Goal: Find specific page/section

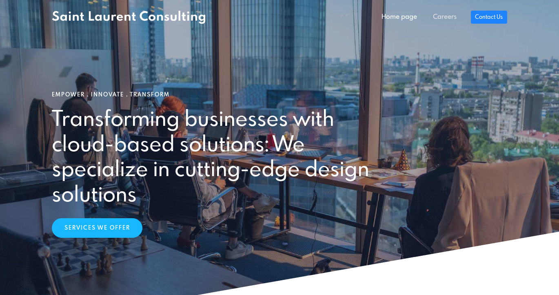
click at [435, 21] on link "Careers" at bounding box center [444, 17] width 39 height 16
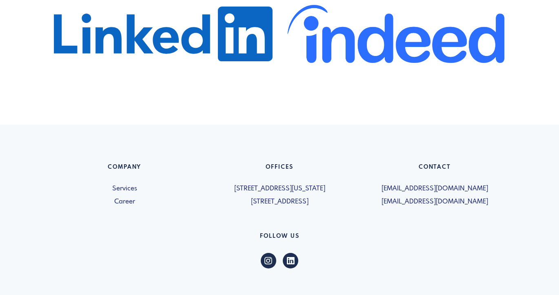
scroll to position [523, 0]
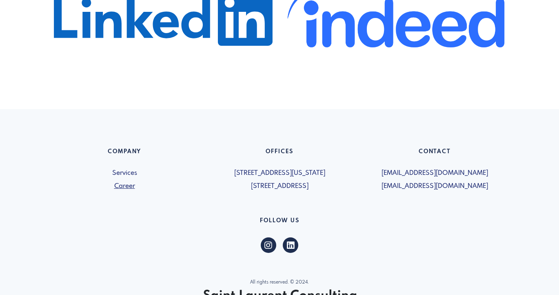
click at [131, 185] on link "Career" at bounding box center [124, 186] width 145 height 10
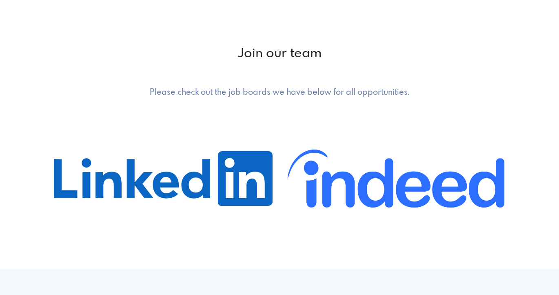
scroll to position [357, 0]
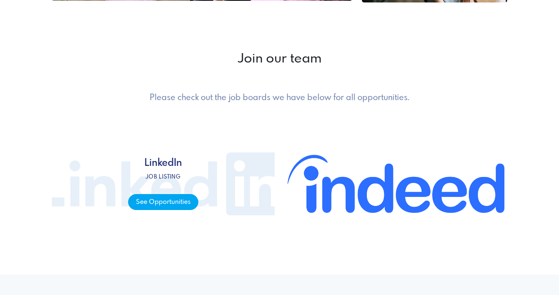
click at [191, 199] on span "See Opportunities" at bounding box center [163, 202] width 70 height 16
